Goal: Navigation & Orientation: Find specific page/section

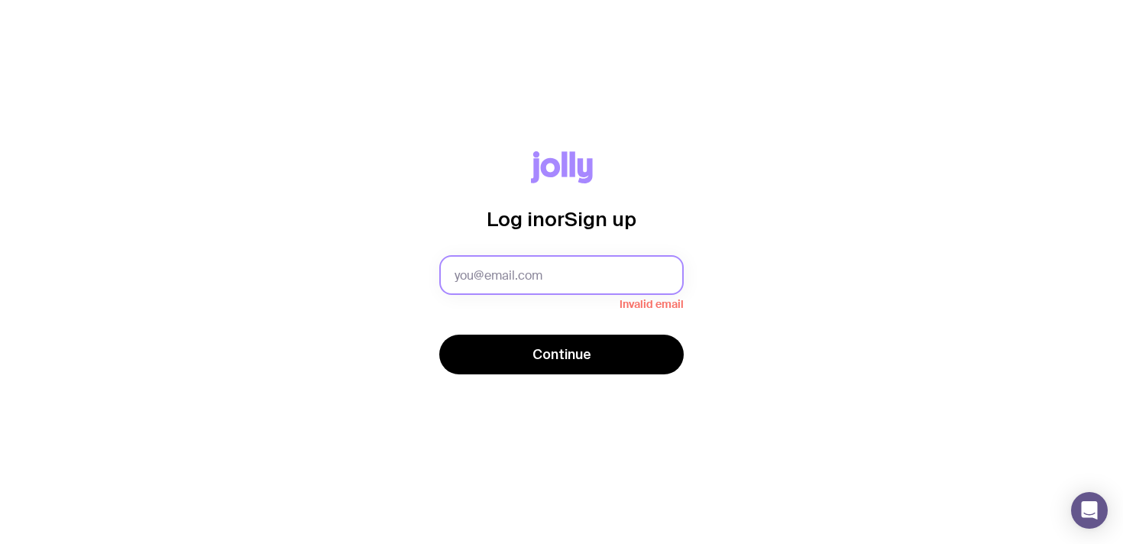
type input "[PERSON_NAME][EMAIL_ADDRESS][DOMAIN_NAME]"
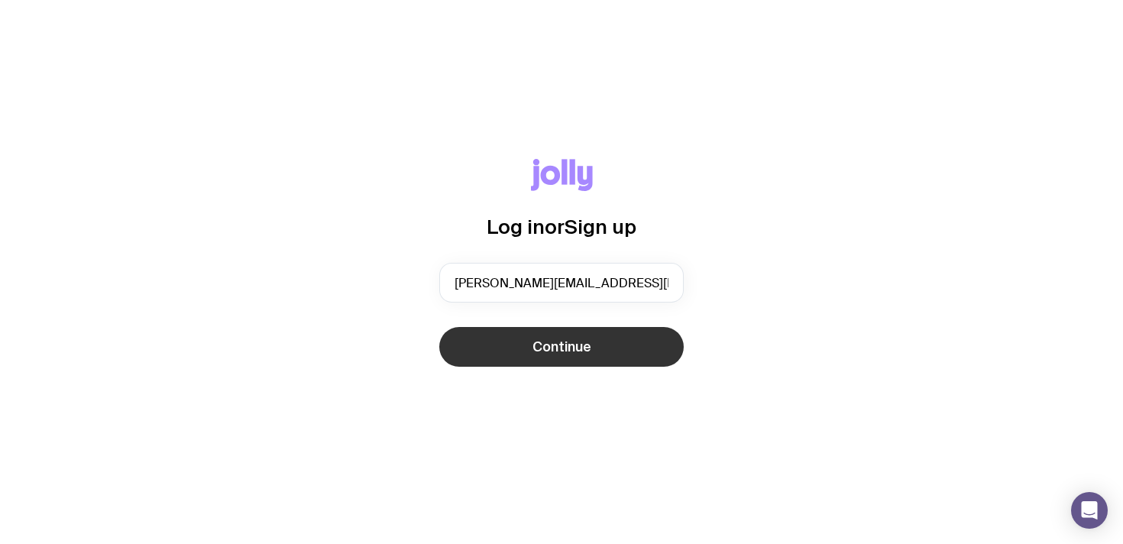
click at [586, 347] on span "Continue" at bounding box center [561, 347] width 59 height 18
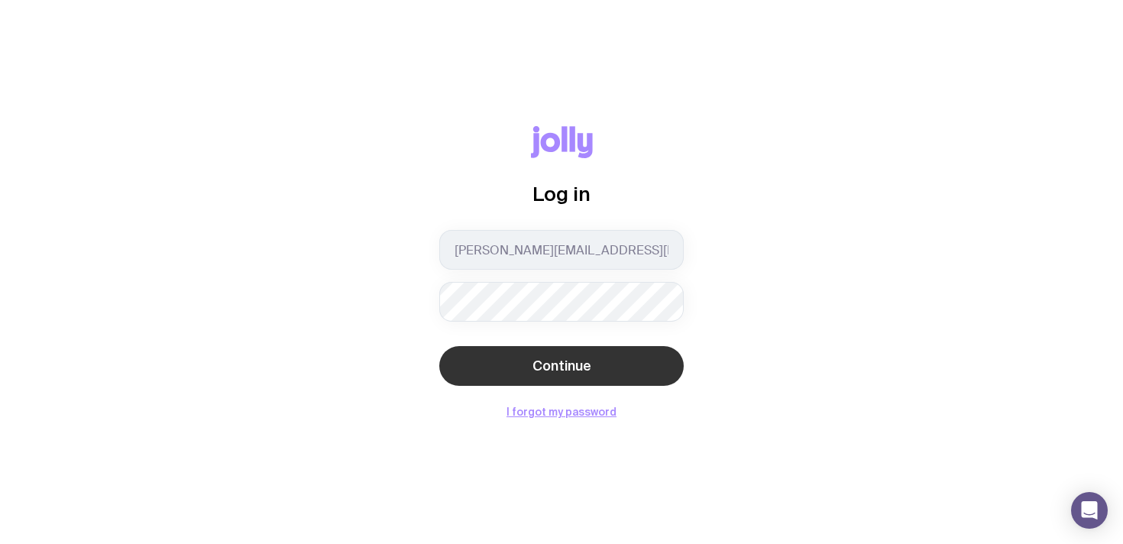
click at [535, 365] on span "Continue" at bounding box center [561, 366] width 59 height 18
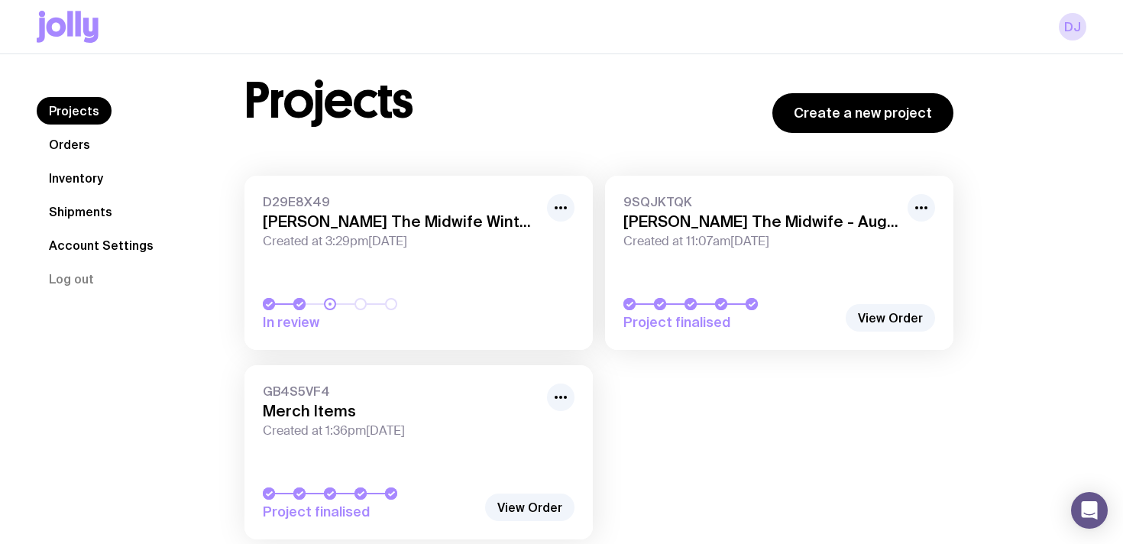
scroll to position [13, 0]
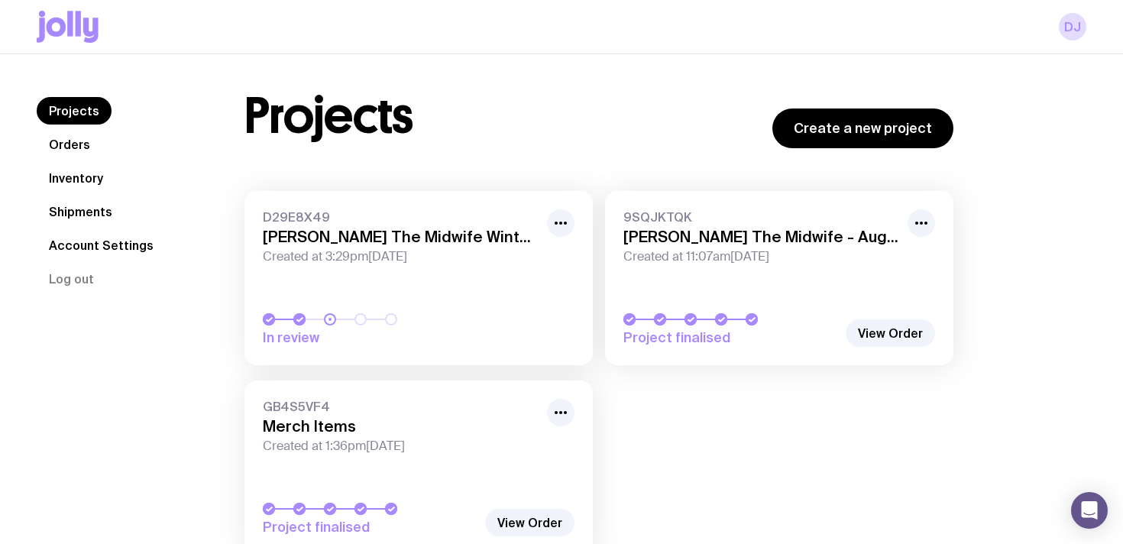
click at [80, 144] on link "Orders" at bounding box center [70, 144] width 66 height 27
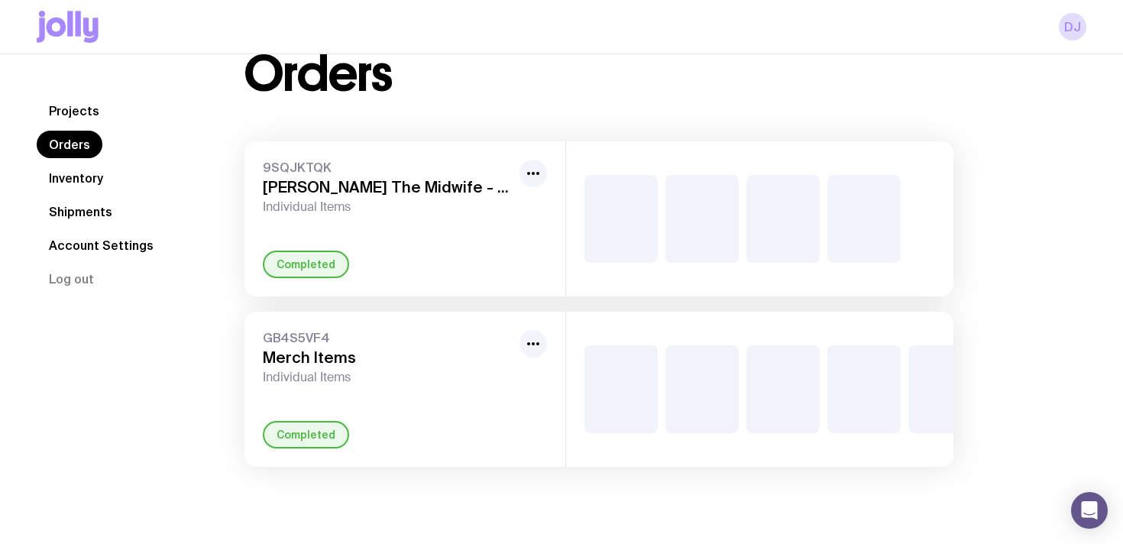
scroll to position [54, 0]
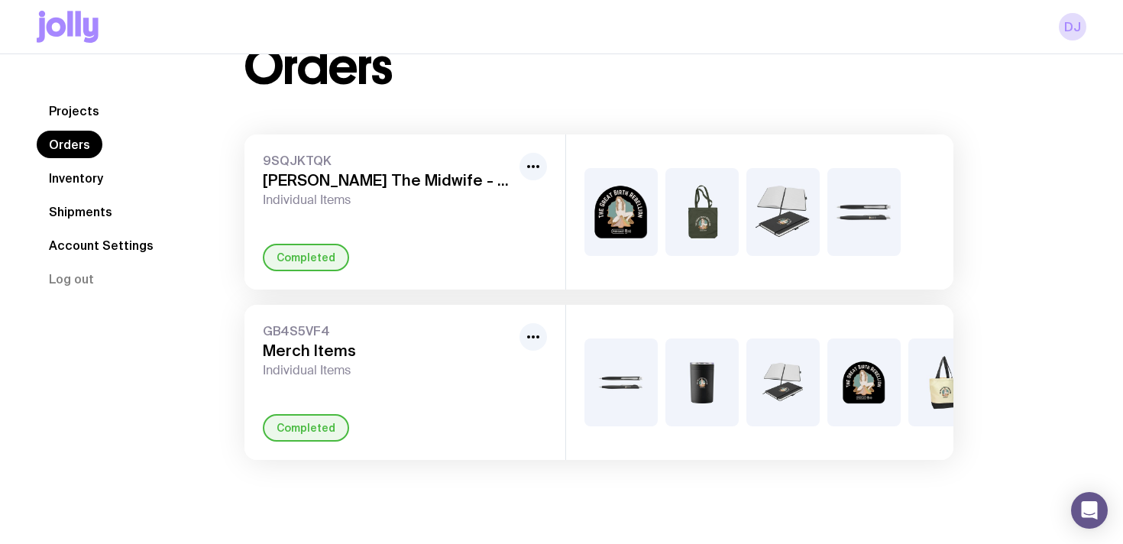
click at [69, 210] on link "Shipments" at bounding box center [81, 211] width 88 height 27
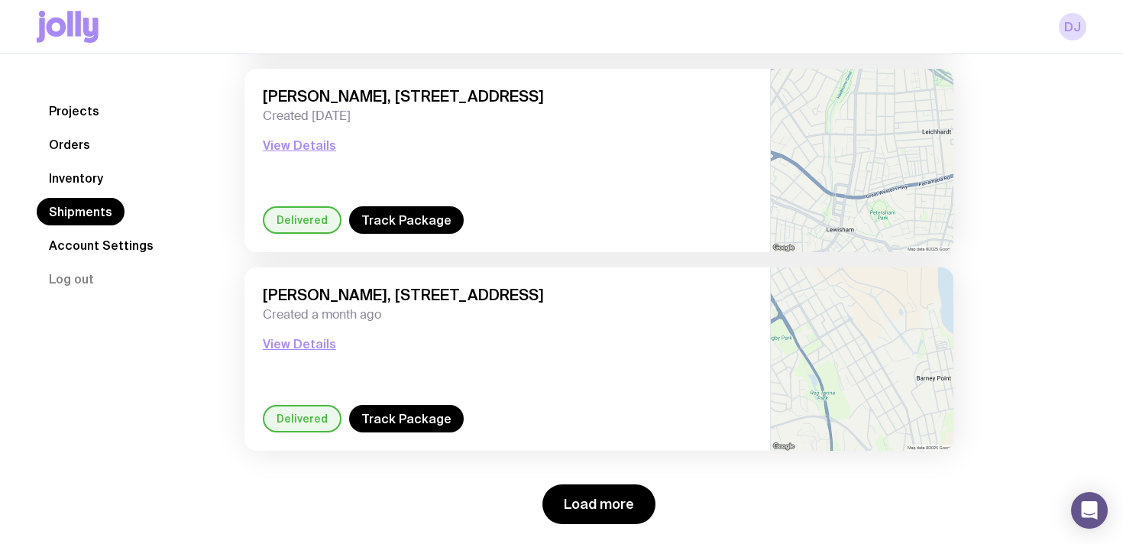
scroll to position [2128, 0]
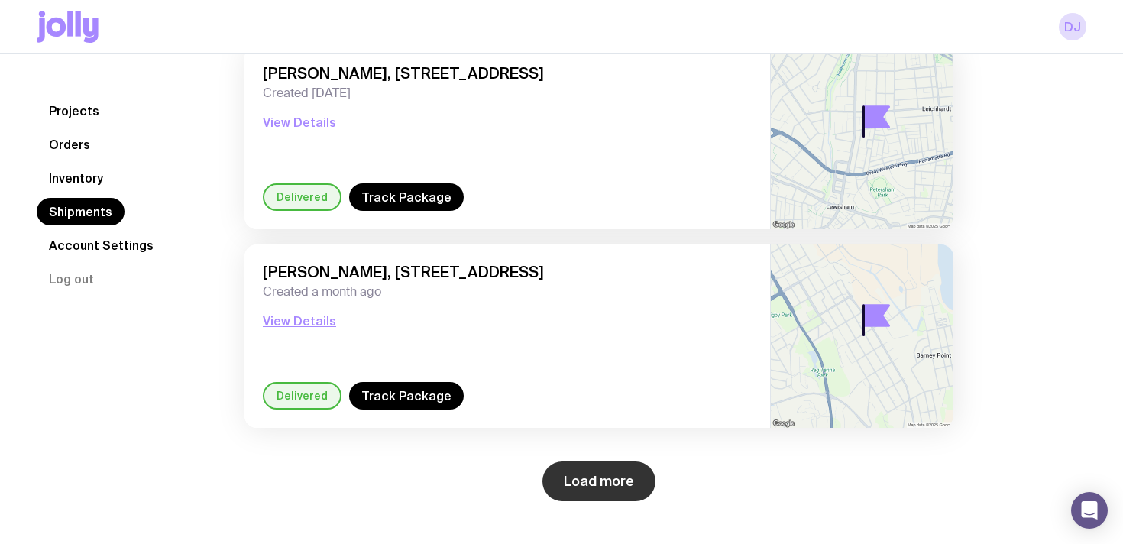
click at [596, 471] on button "Load more" at bounding box center [598, 481] width 113 height 40
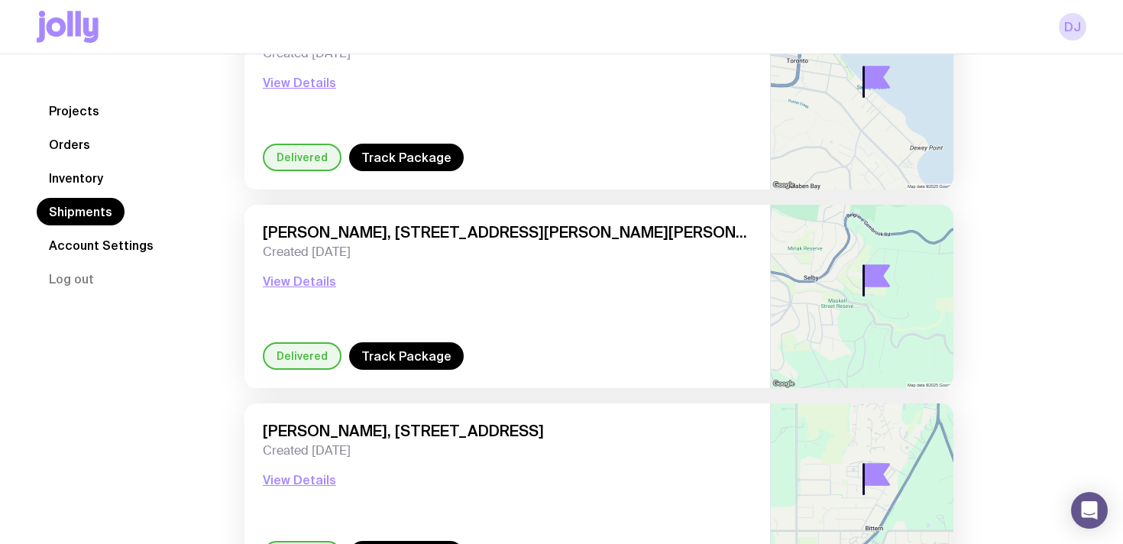
scroll to position [0, 0]
